Goal: Task Accomplishment & Management: Use online tool/utility

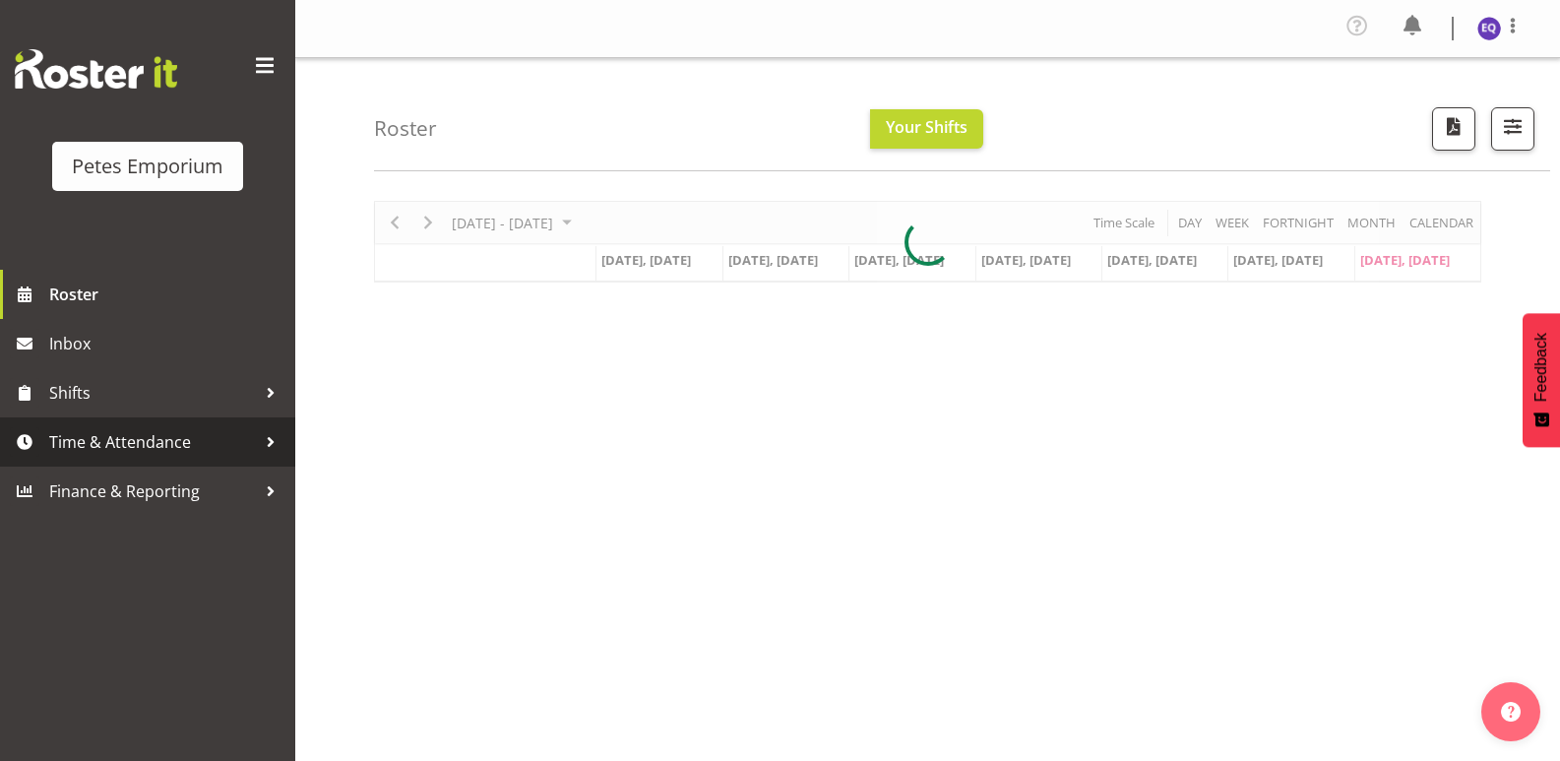
click at [102, 441] on span "Time & Attendance" at bounding box center [152, 442] width 207 height 30
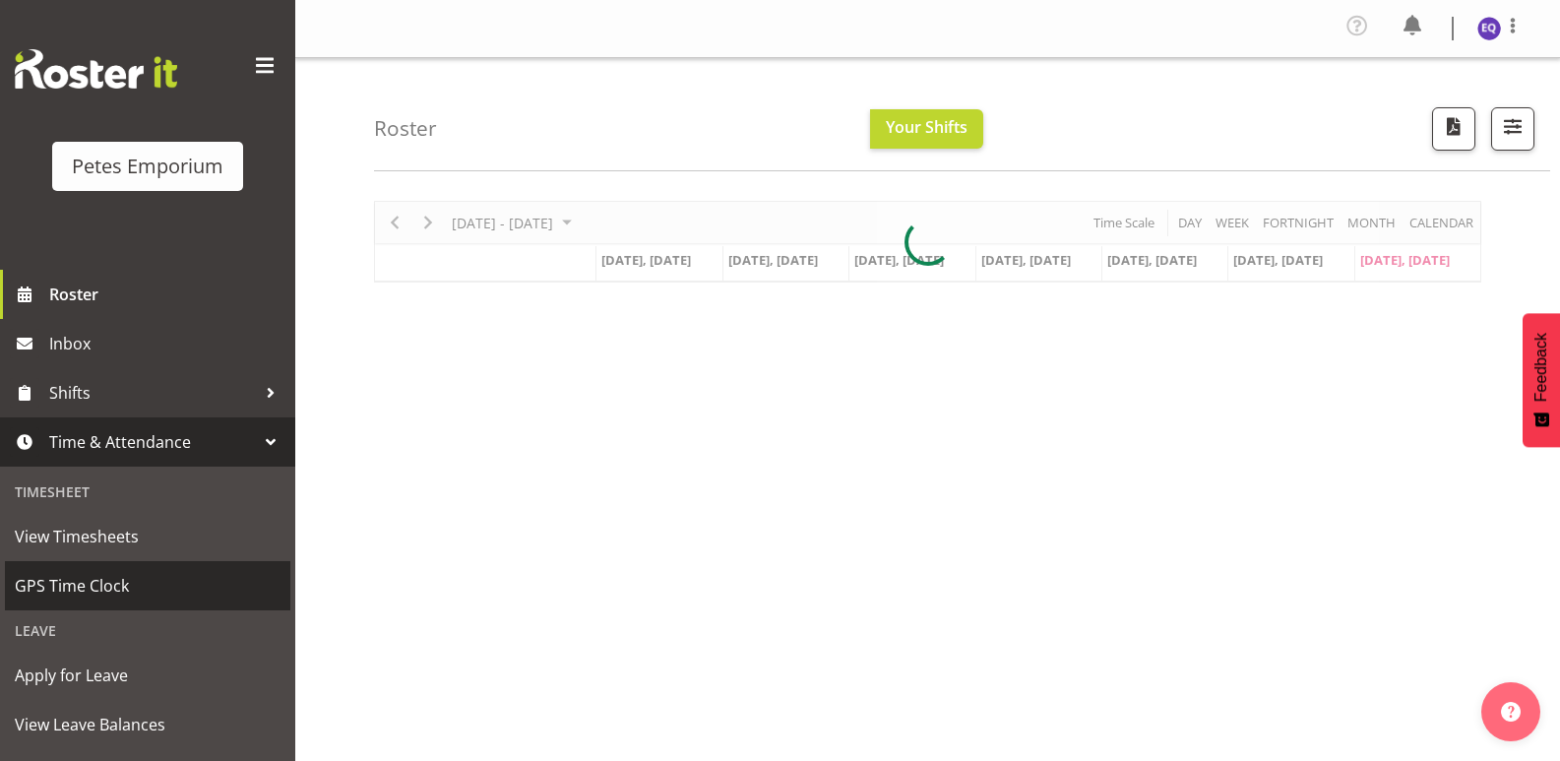
click at [177, 596] on span "GPS Time Clock" at bounding box center [148, 586] width 266 height 30
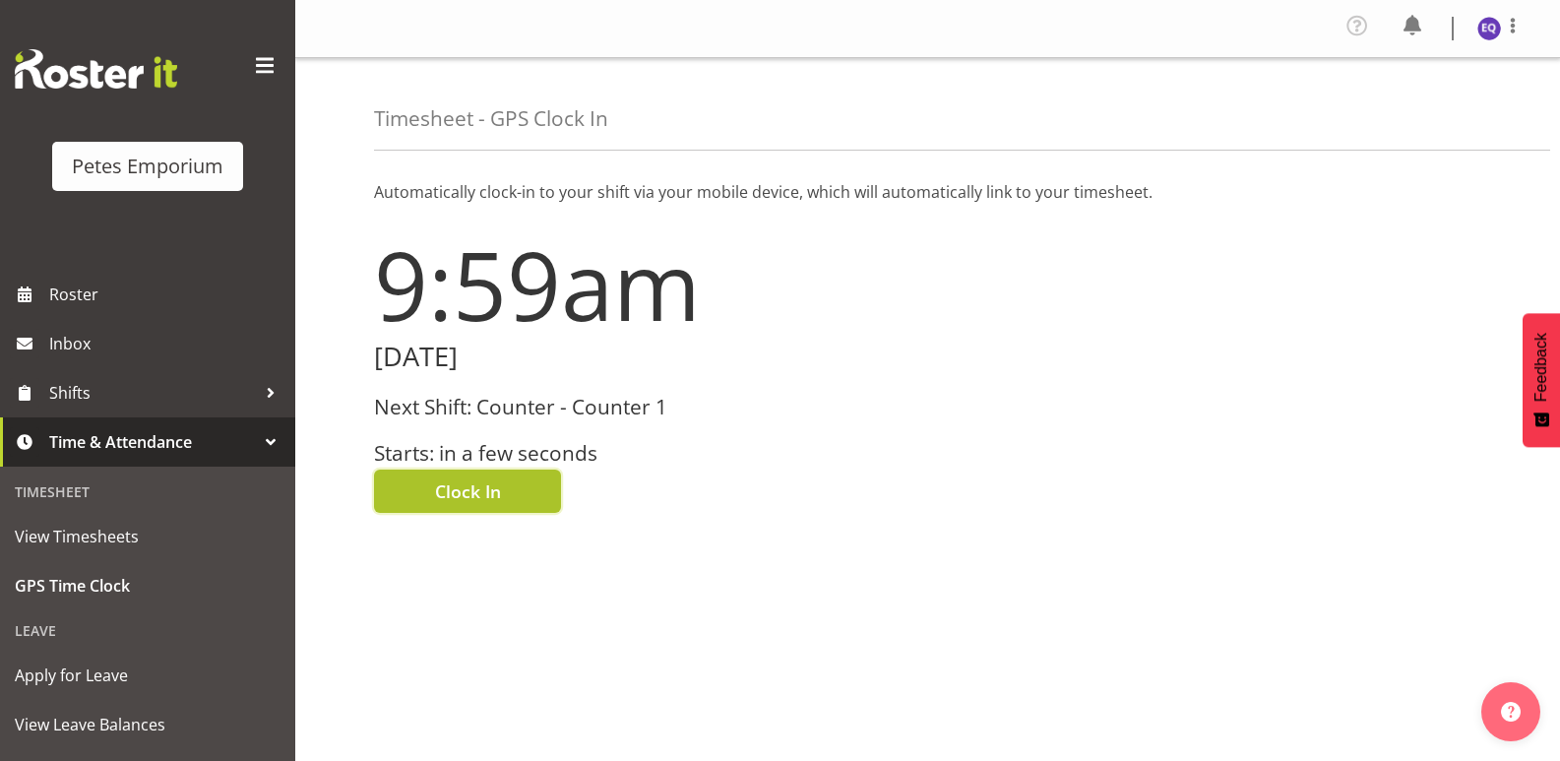
click at [485, 497] on span "Clock In" at bounding box center [468, 491] width 66 height 26
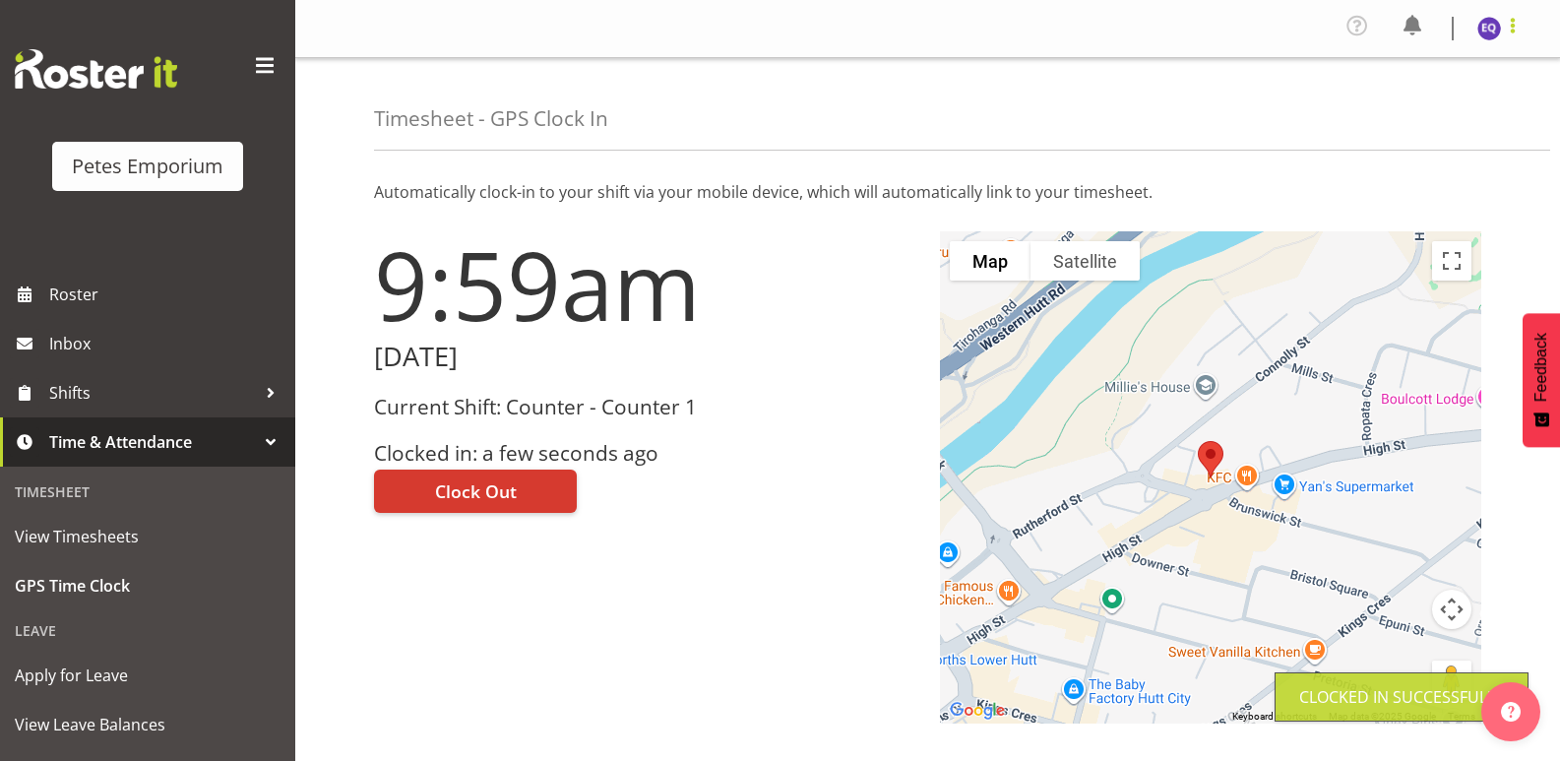
click at [1505, 33] on span at bounding box center [1513, 26] width 24 height 24
click at [1407, 107] on link "Log Out" at bounding box center [1429, 108] width 189 height 35
